Goal: Task Accomplishment & Management: Manage account settings

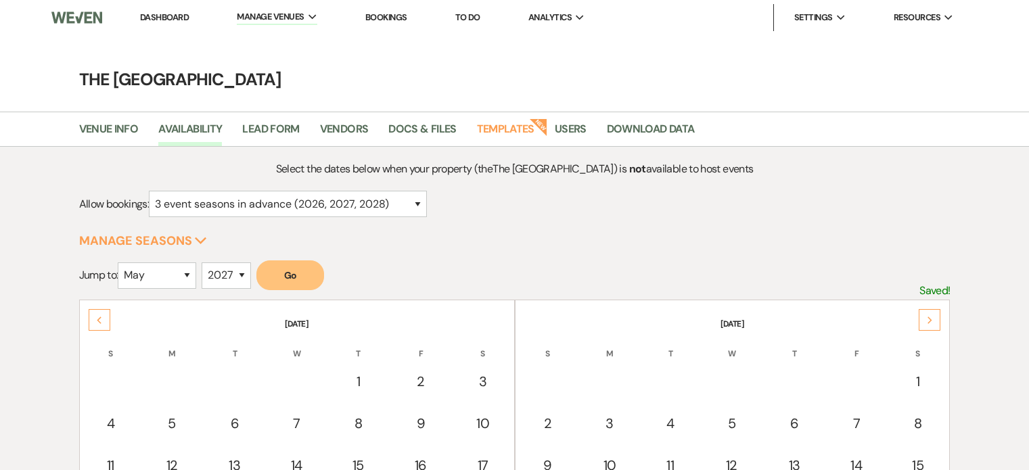
select select "5"
select select "2027"
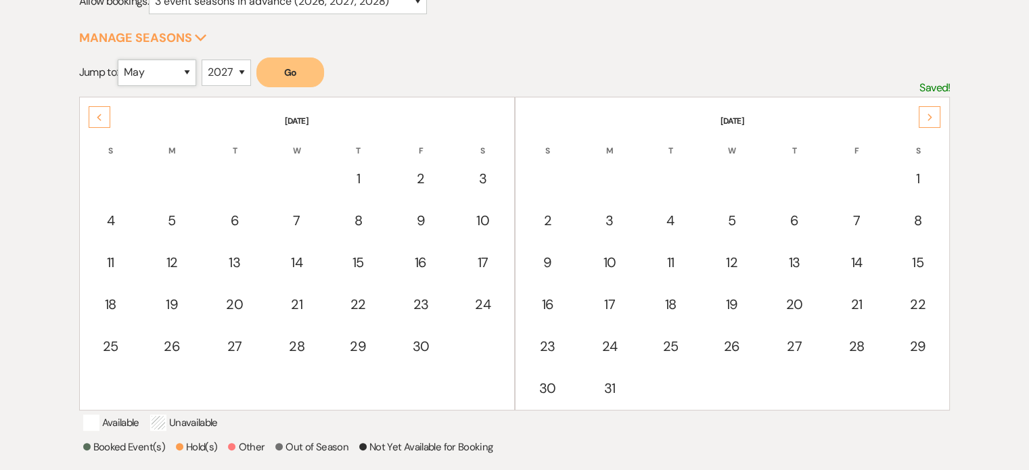
click at [169, 64] on select "January February March April May June July August September October November De…" at bounding box center [157, 73] width 78 height 26
click at [104, 122] on div "Previous" at bounding box center [100, 117] width 22 height 22
click at [172, 78] on select "January February March April May June July August September October November De…" at bounding box center [157, 73] width 78 height 26
select select "2"
click at [121, 60] on select "January February March April May June July August September October November De…" at bounding box center [157, 73] width 78 height 26
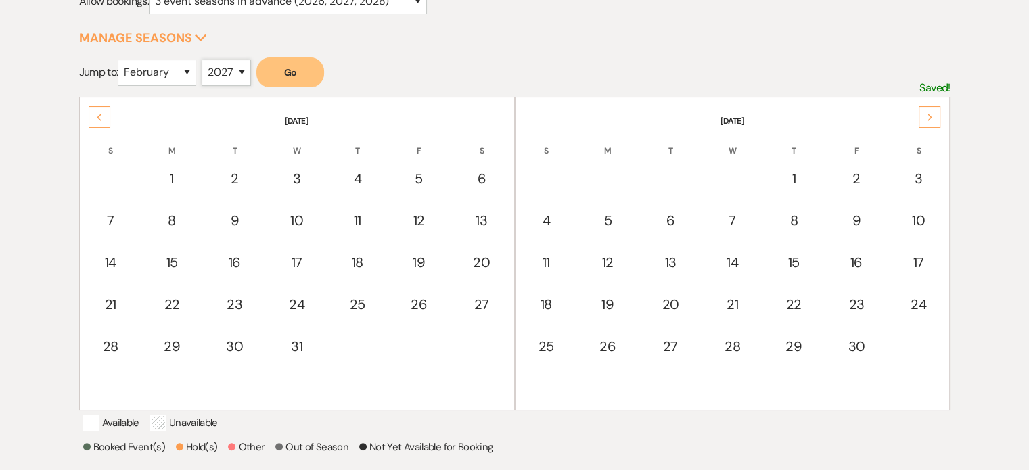
click at [221, 75] on select "2025 2026 2027 2028 2029" at bounding box center [226, 73] width 49 height 26
select select "2026"
click at [206, 60] on select "2025 2026 2027 2028 2029" at bounding box center [226, 73] width 49 height 26
click at [296, 67] on button "Go" at bounding box center [290, 73] width 68 height 30
